Goal: Information Seeking & Learning: Learn about a topic

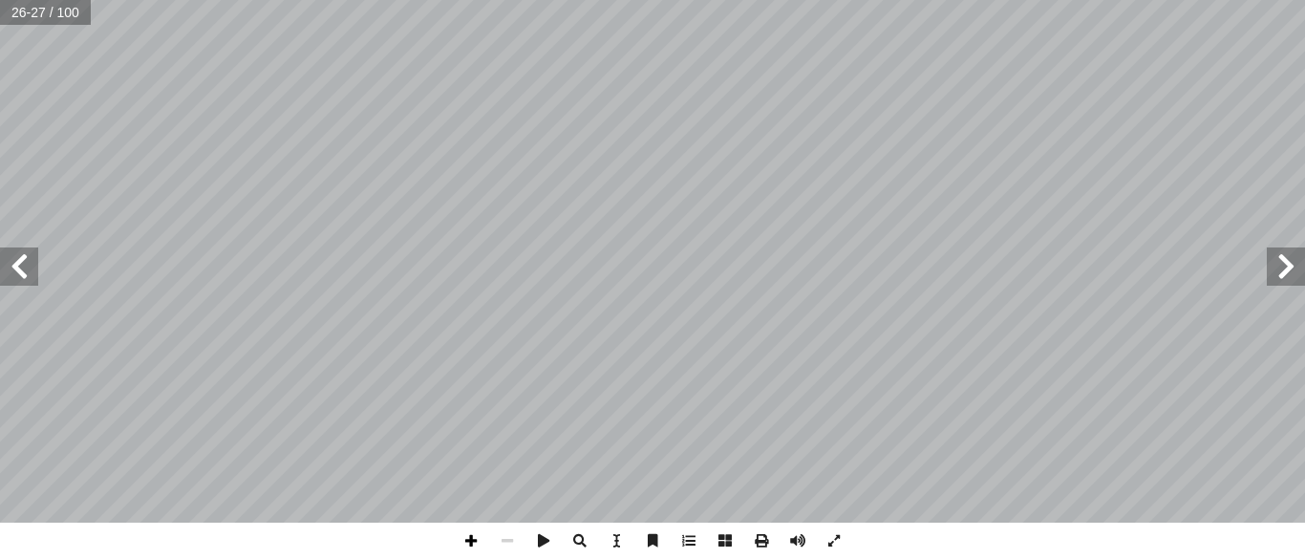
click at [472, 545] on span at bounding box center [471, 541] width 36 height 36
click at [480, 544] on span at bounding box center [471, 541] width 36 height 36
